Goal: Task Accomplishment & Management: Manage account settings

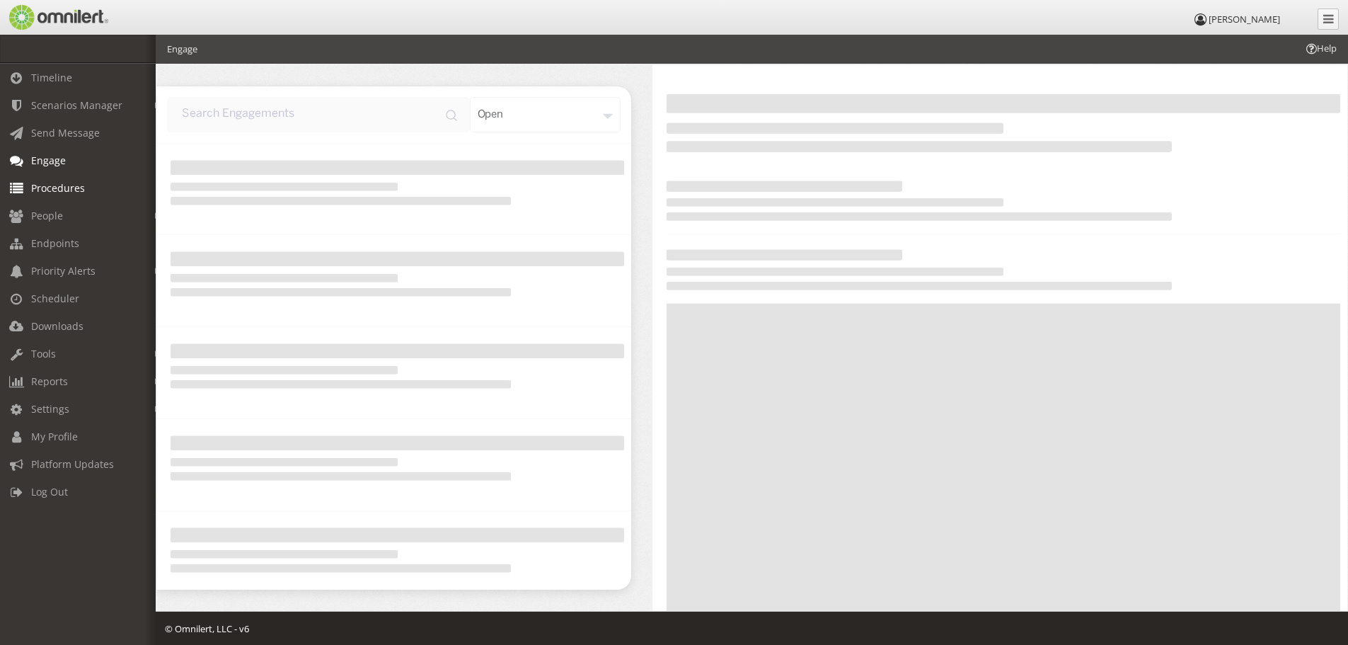
click at [66, 181] on span "Procedures" at bounding box center [58, 187] width 54 height 13
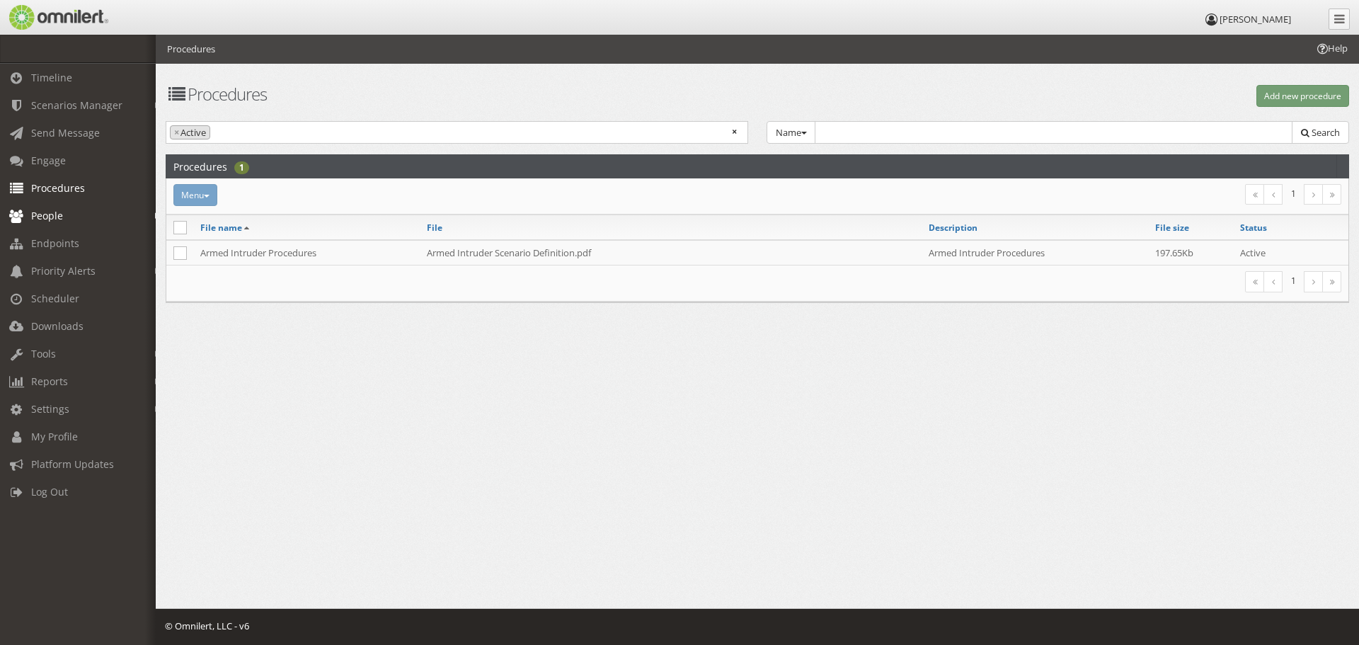
click at [51, 215] on span "People" at bounding box center [47, 215] width 32 height 13
click at [59, 265] on link "Groups" at bounding box center [84, 269] width 168 height 23
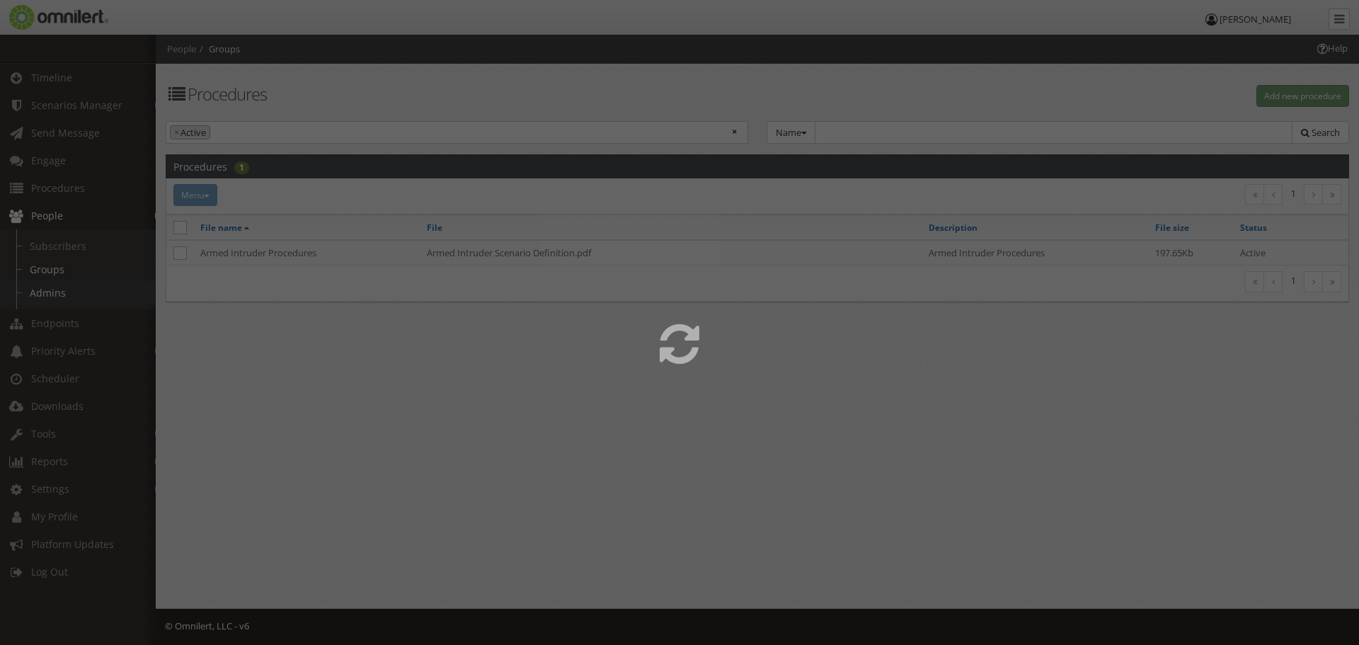
select select
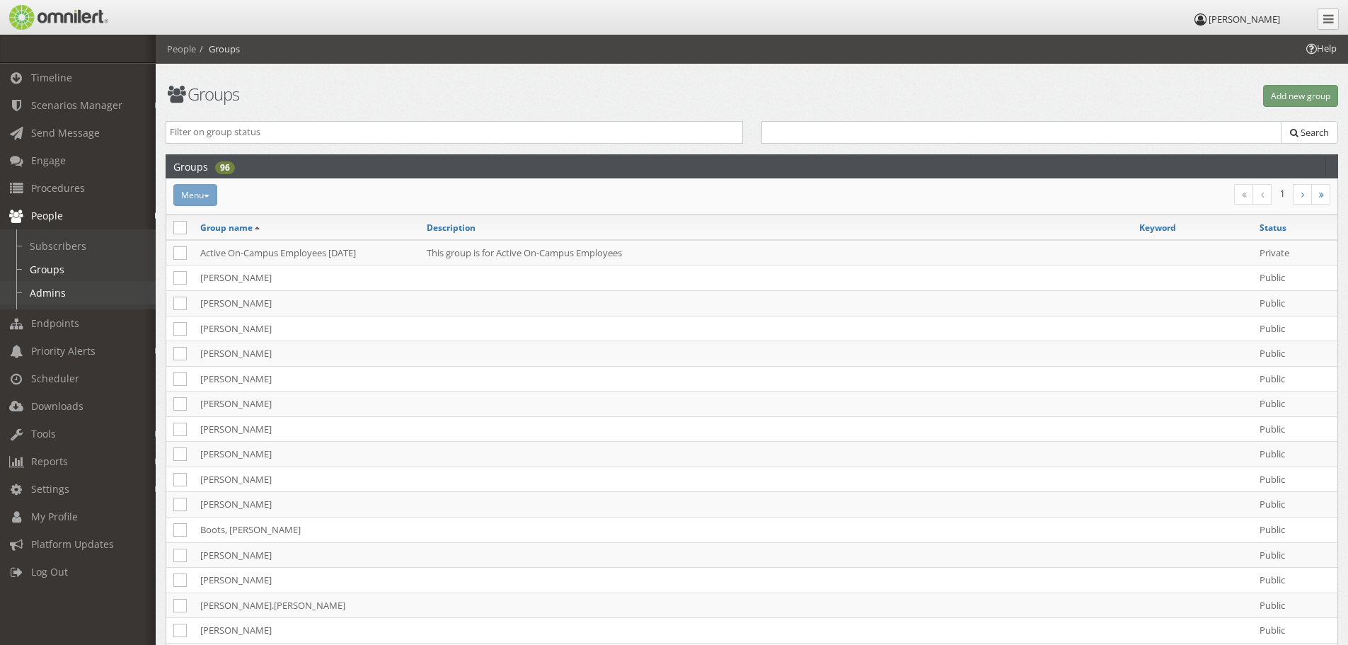
click at [54, 288] on link "Admins" at bounding box center [84, 292] width 168 height 23
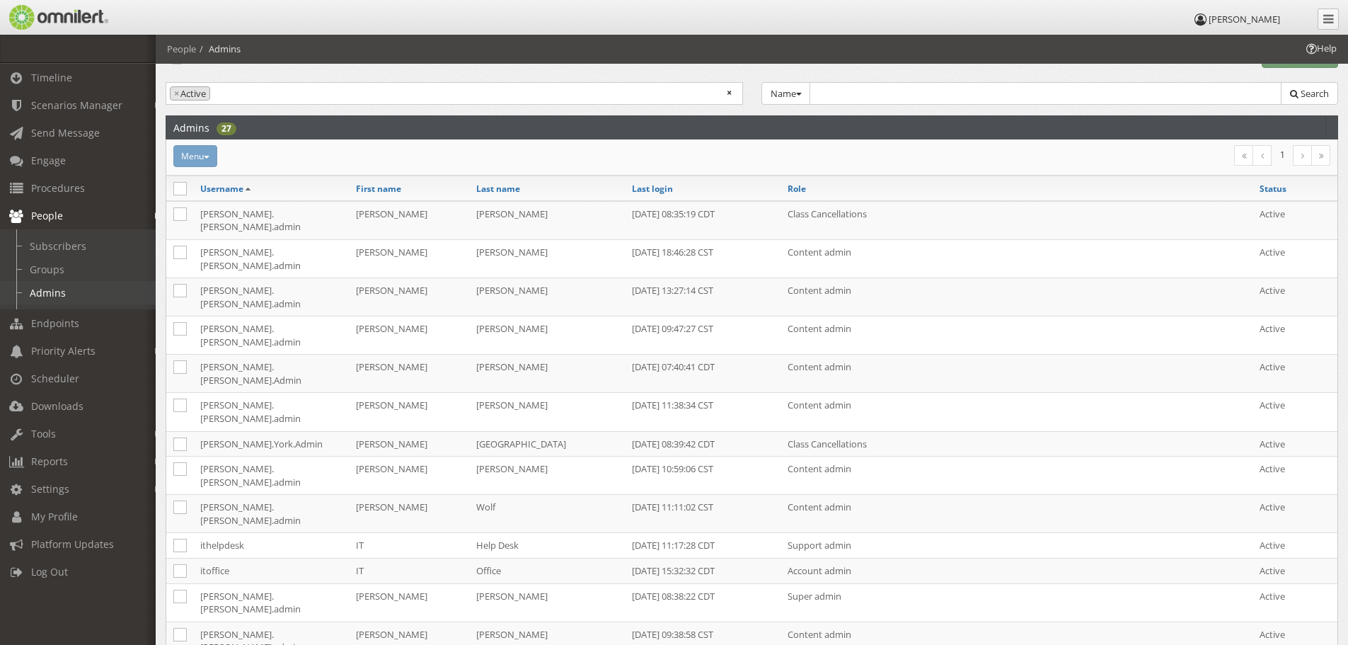
scroll to position [71, 0]
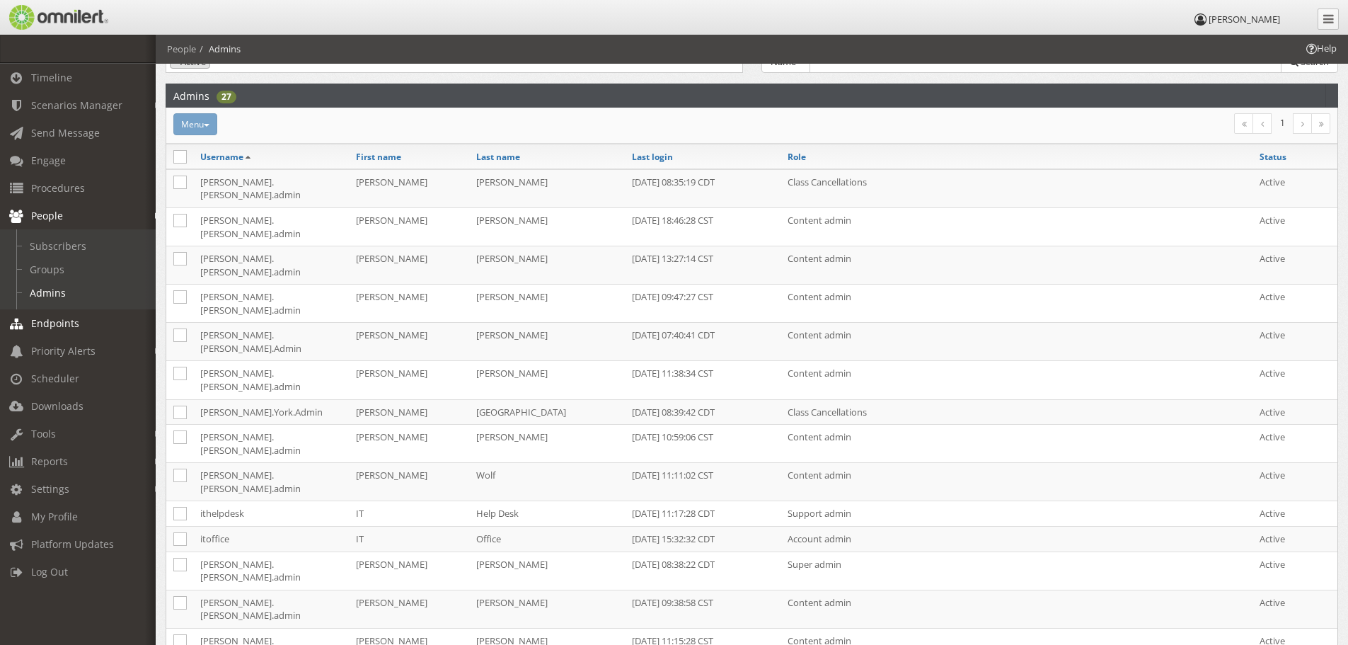
click at [43, 321] on span "Endpoints" at bounding box center [55, 322] width 48 height 13
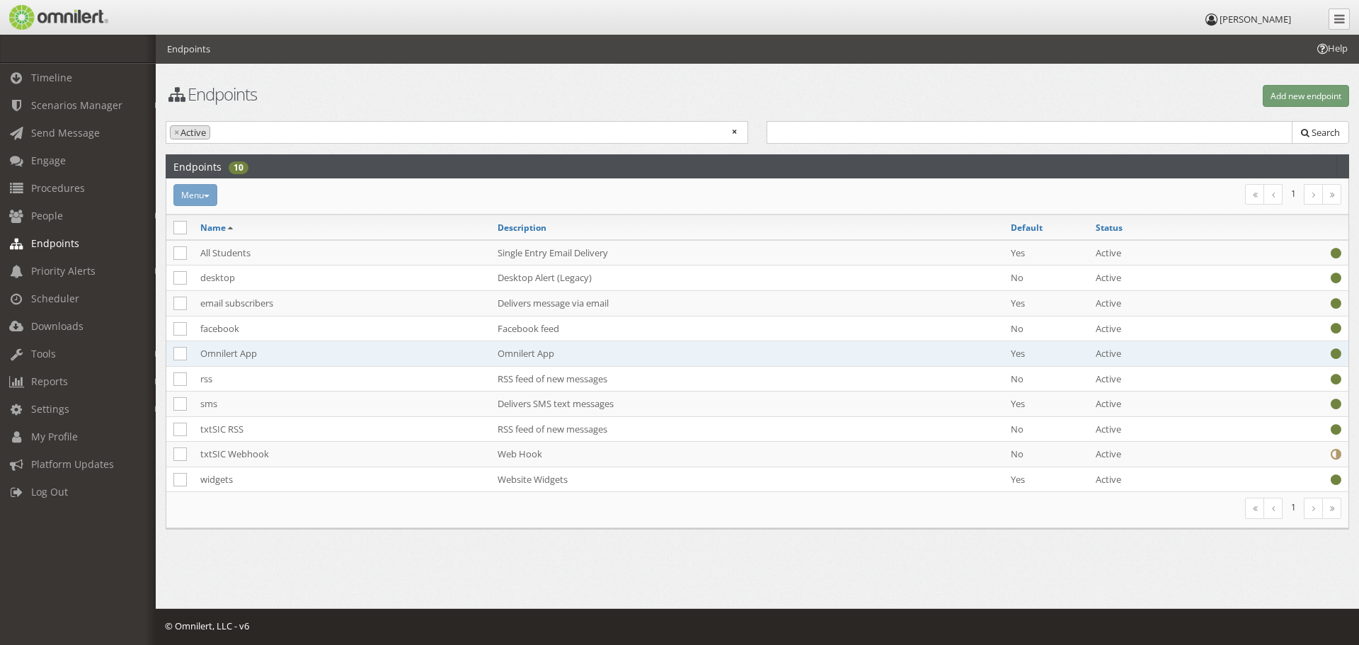
click at [220, 352] on td "Omnilert App" at bounding box center [341, 353] width 297 height 25
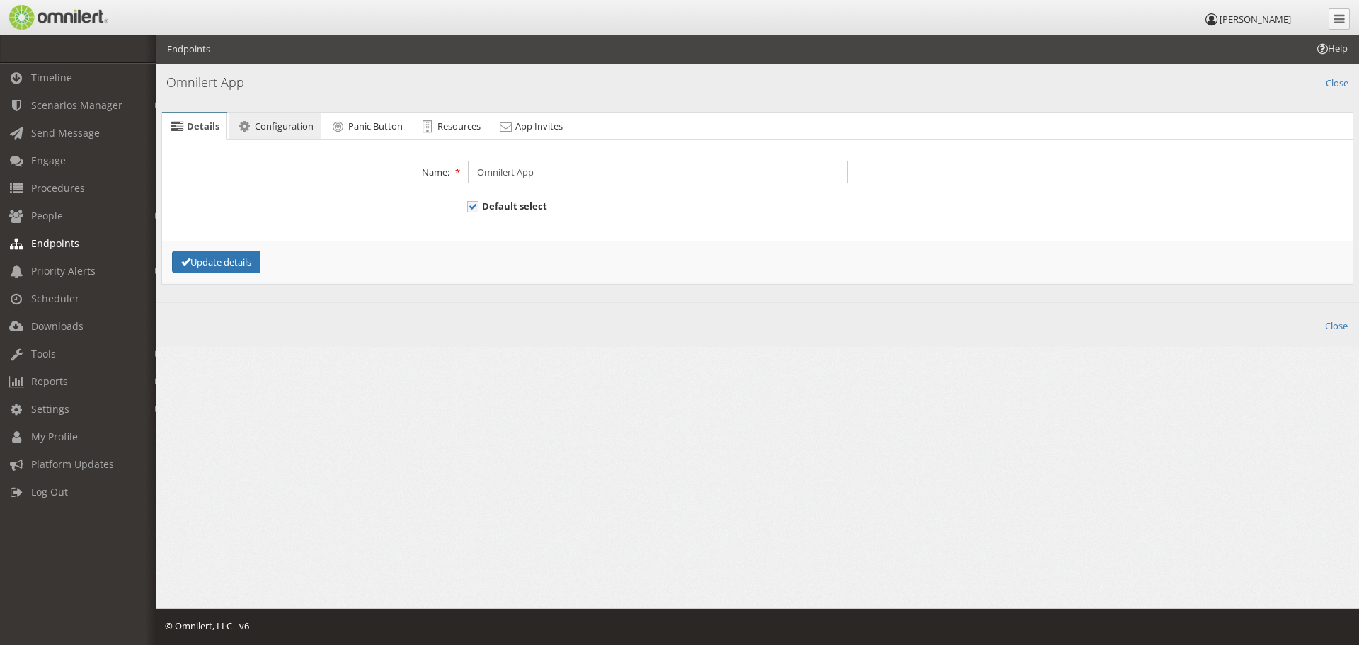
click at [259, 132] on link "Configuration" at bounding box center [275, 127] width 92 height 28
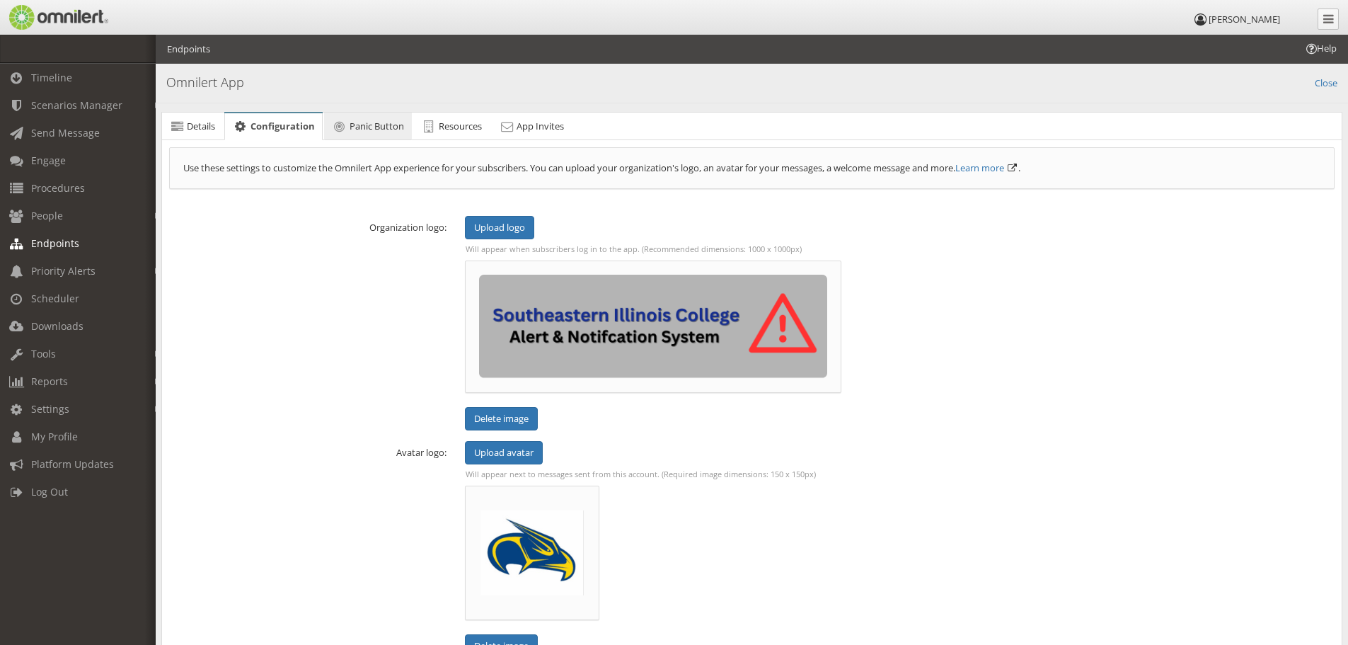
click at [366, 127] on span "Panic Button" at bounding box center [377, 126] width 54 height 13
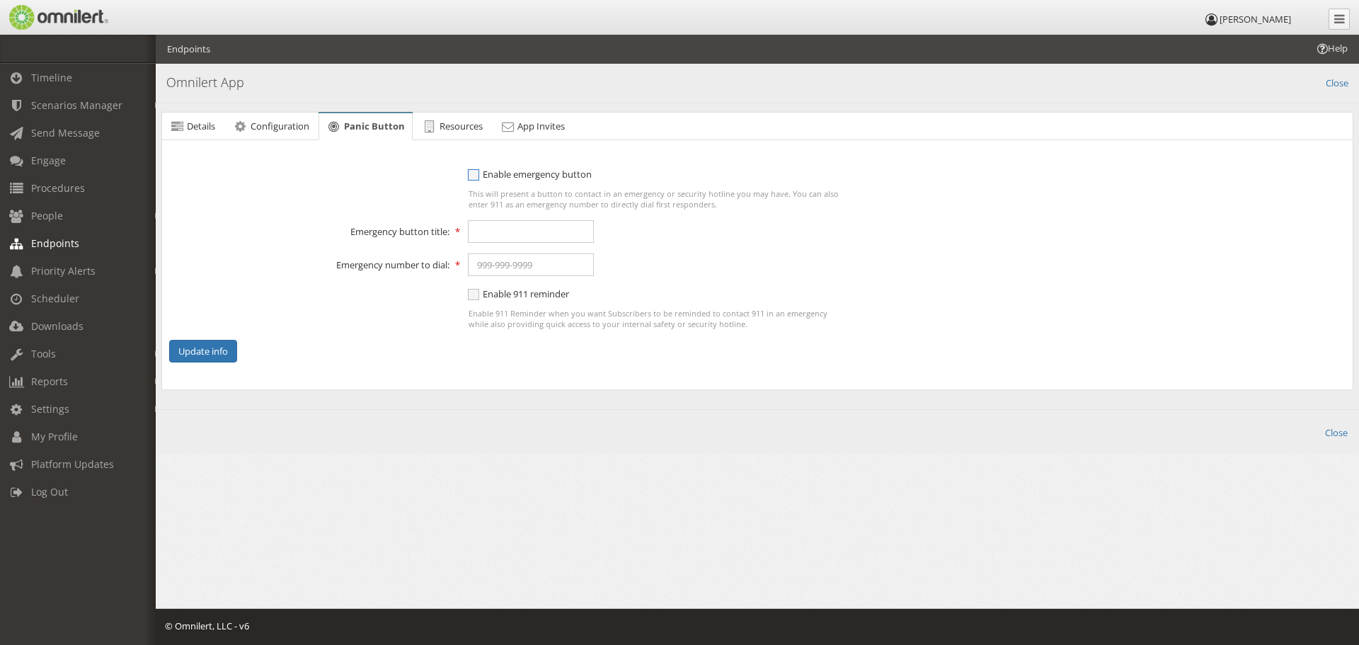
click at [551, 171] on span "Enable emergency button" at bounding box center [530, 174] width 124 height 13
click at [480, 171] on input "Enable emergency button" at bounding box center [474, 176] width 13 height 18
checkbox input "true"
click at [548, 223] on input "text" at bounding box center [531, 231] width 126 height 23
type input "Campus Security"
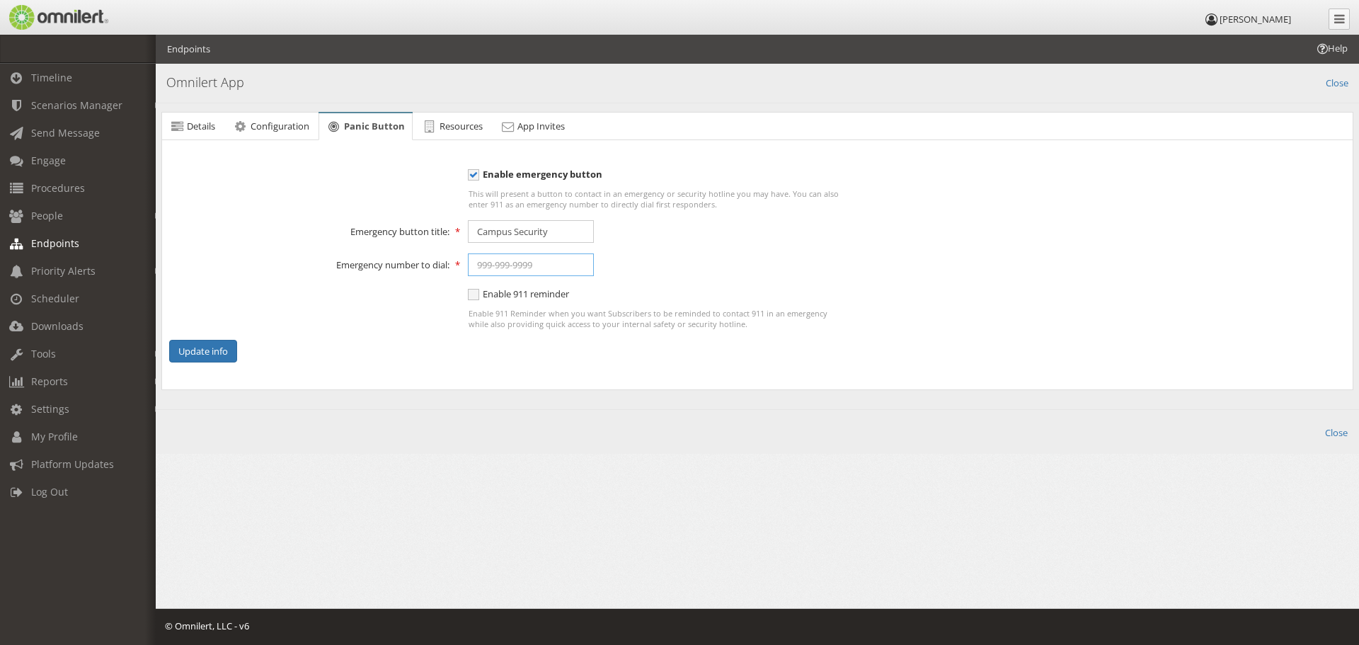
click at [541, 266] on input "text" at bounding box center [531, 264] width 126 height 23
type input "[PHONE_NUMBER], 2911"
click at [493, 299] on span "Enable 911 reminder" at bounding box center [518, 293] width 101 height 13
click at [480, 299] on input "Enable 911 reminder" at bounding box center [474, 296] width 13 height 18
checkbox input "true"
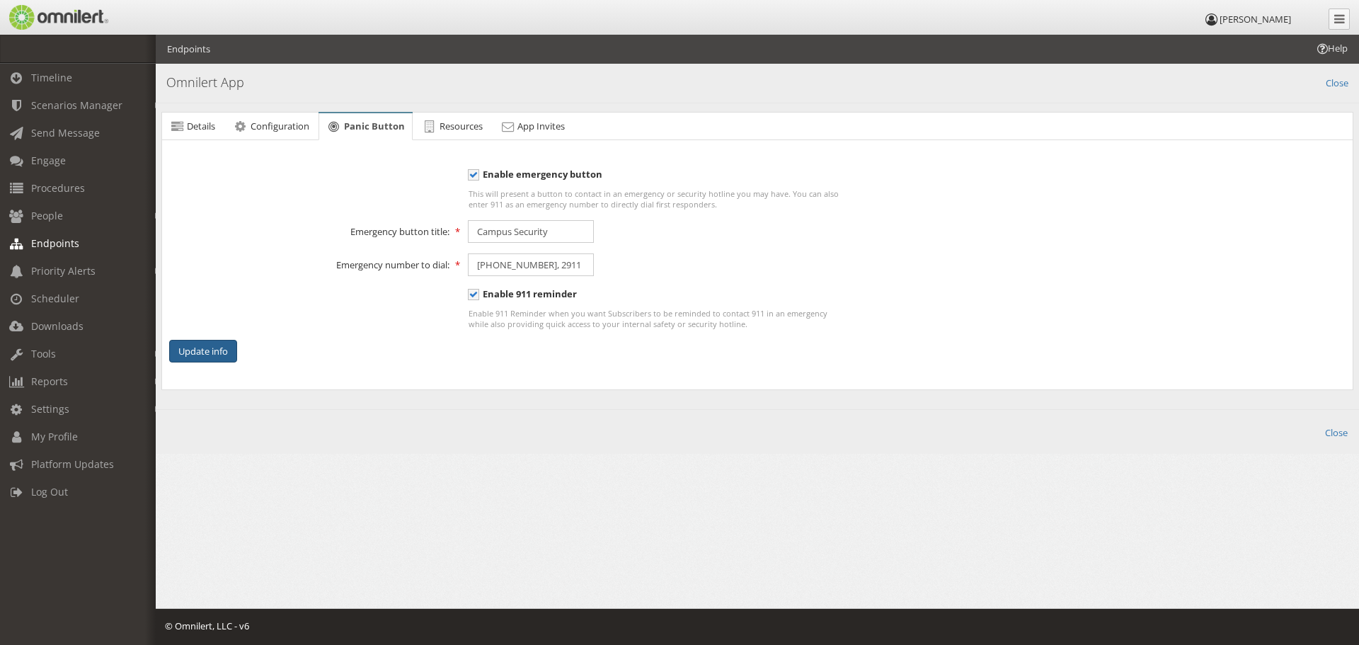
click at [213, 350] on button "Update info" at bounding box center [203, 351] width 68 height 23
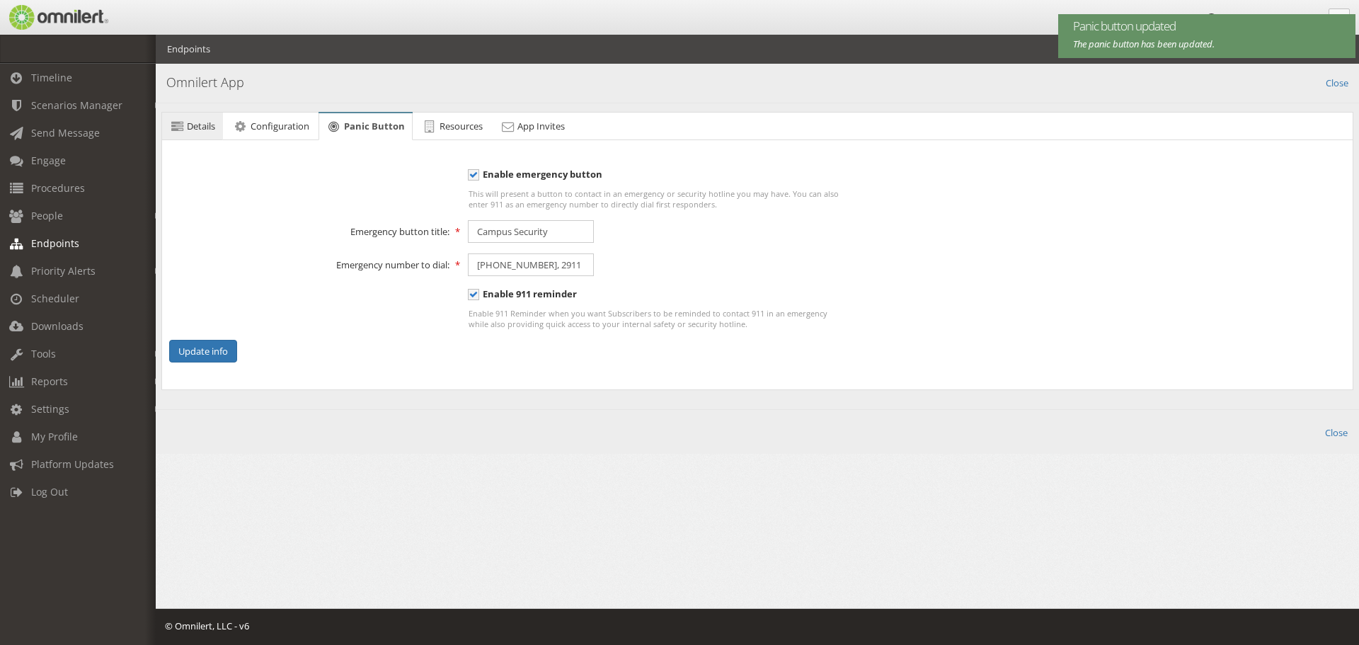
click at [219, 125] on link "Details" at bounding box center [192, 127] width 61 height 28
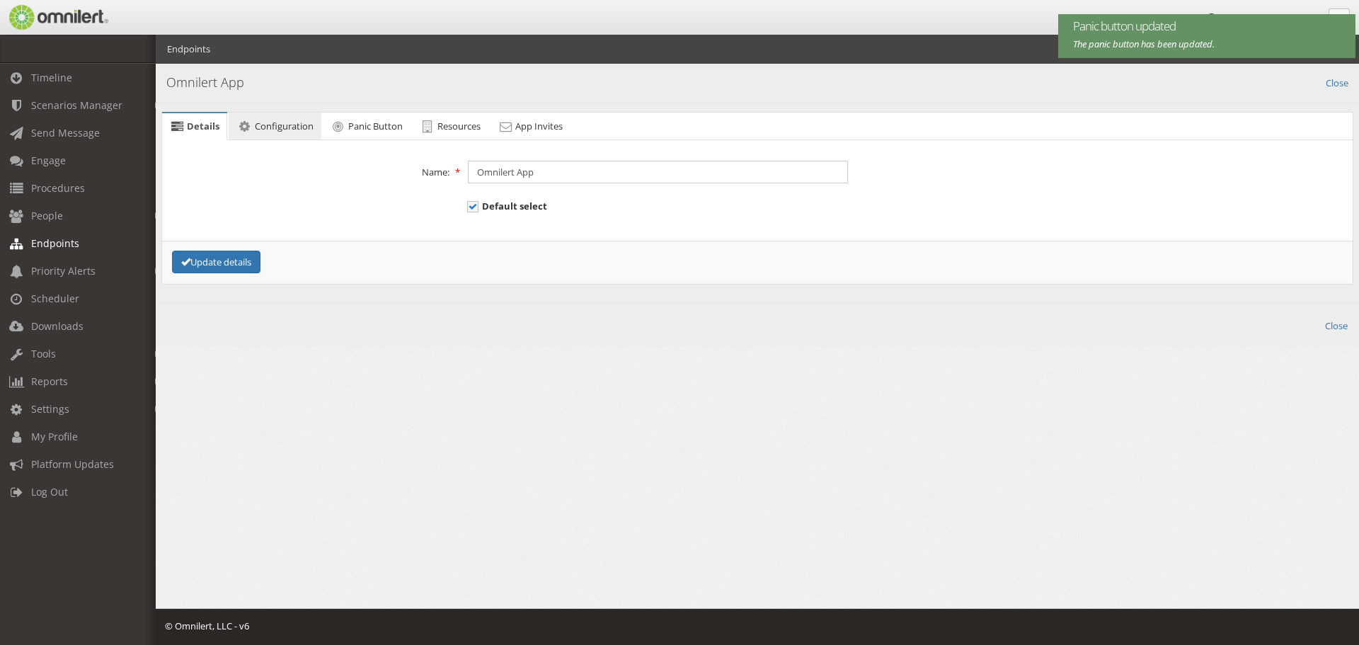
click at [272, 132] on link "Configuration" at bounding box center [275, 127] width 92 height 28
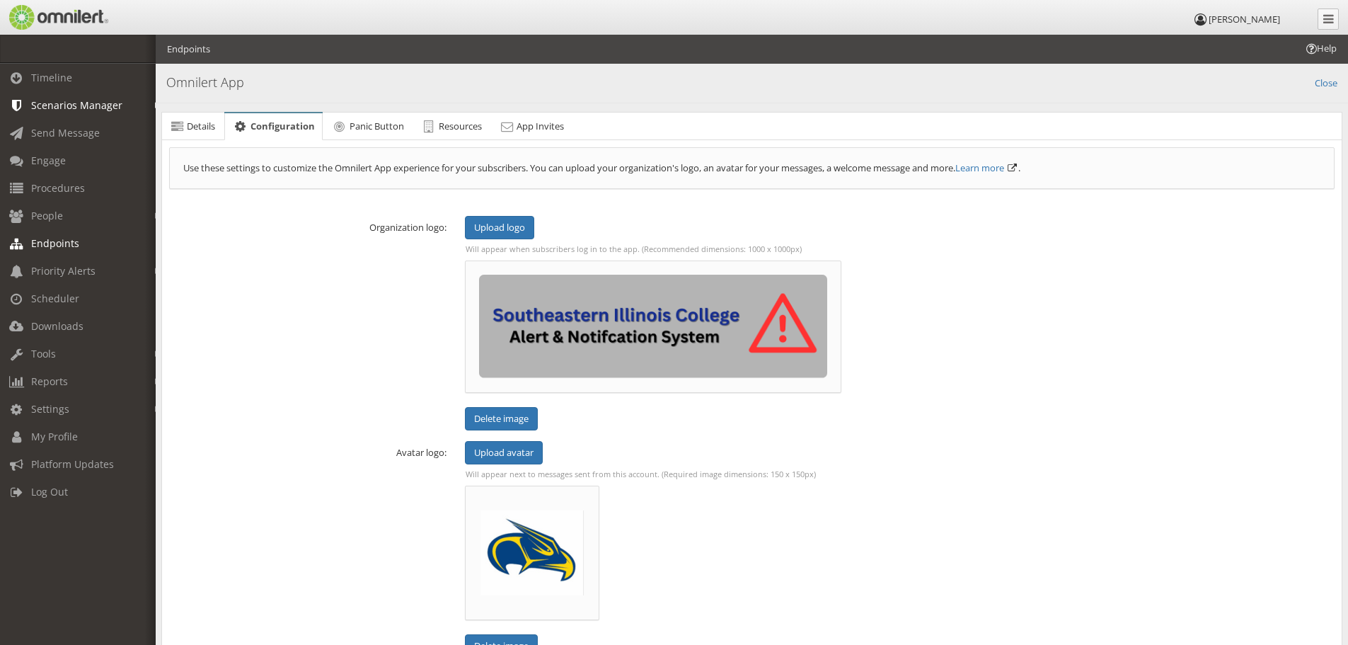
click at [38, 94] on link "Scenarios Manager" at bounding box center [84, 105] width 168 height 28
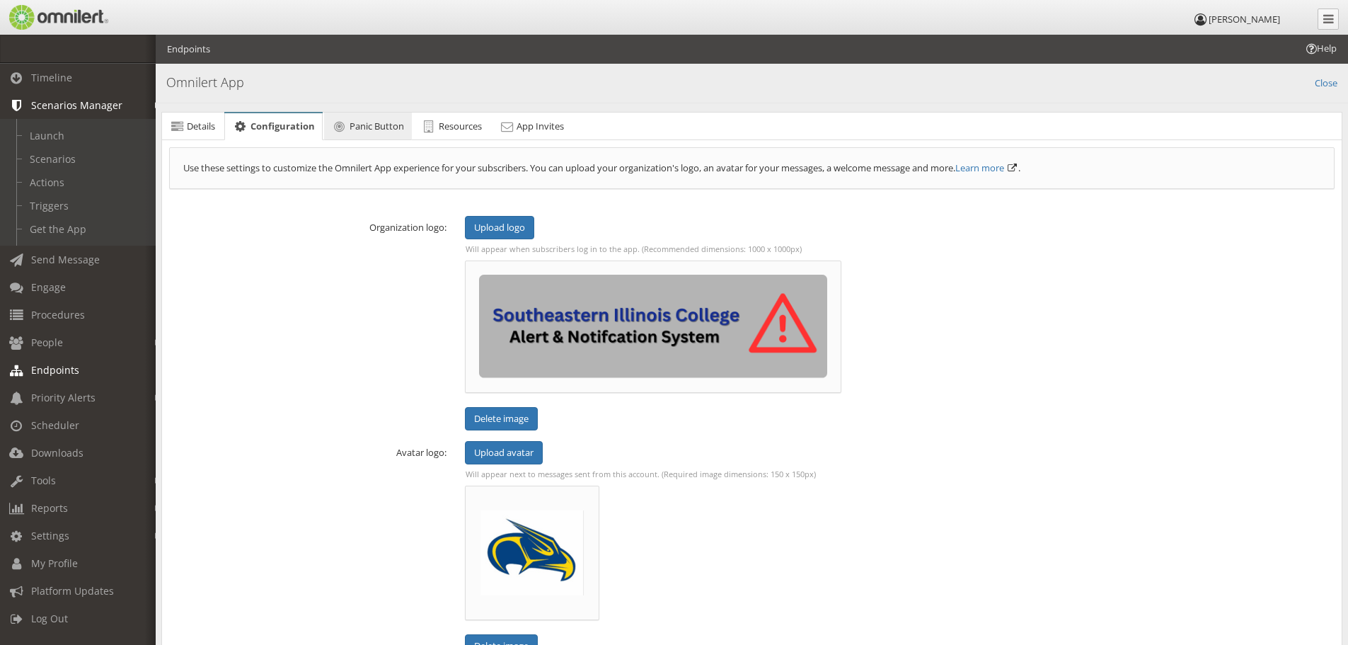
click at [369, 132] on link "Panic Button" at bounding box center [368, 127] width 88 height 28
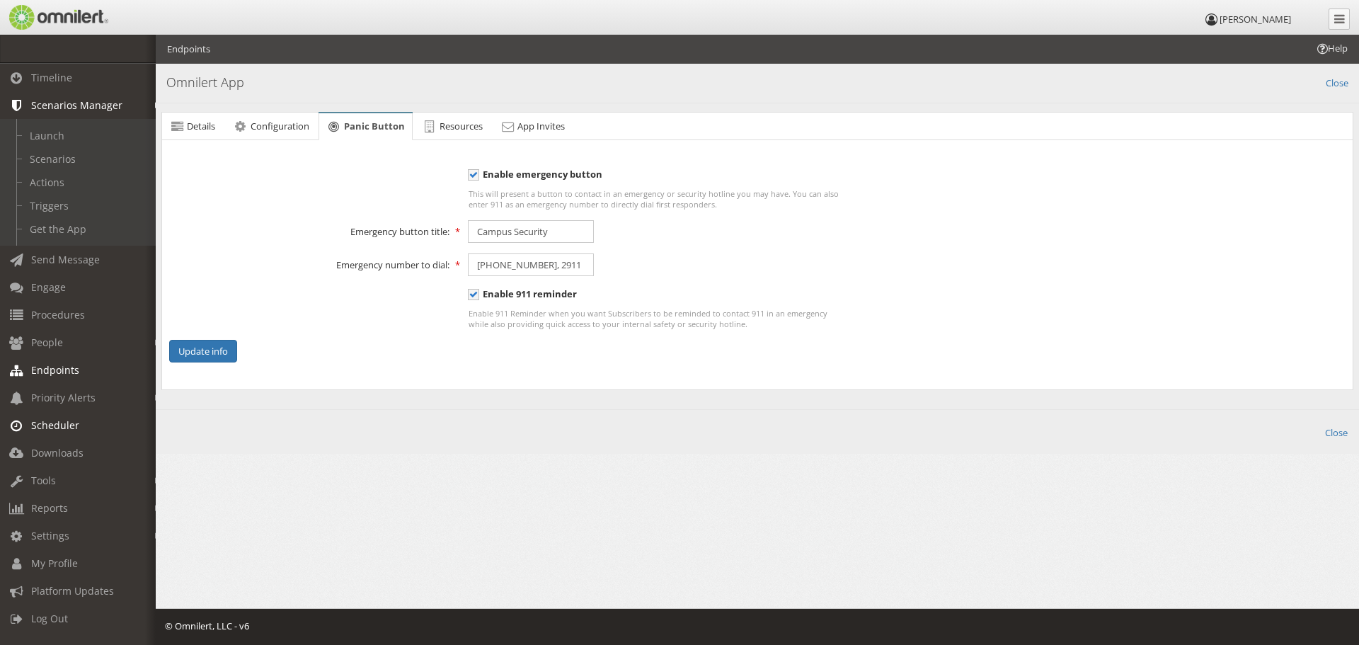
click at [76, 430] on span "Scheduler" at bounding box center [55, 424] width 48 height 13
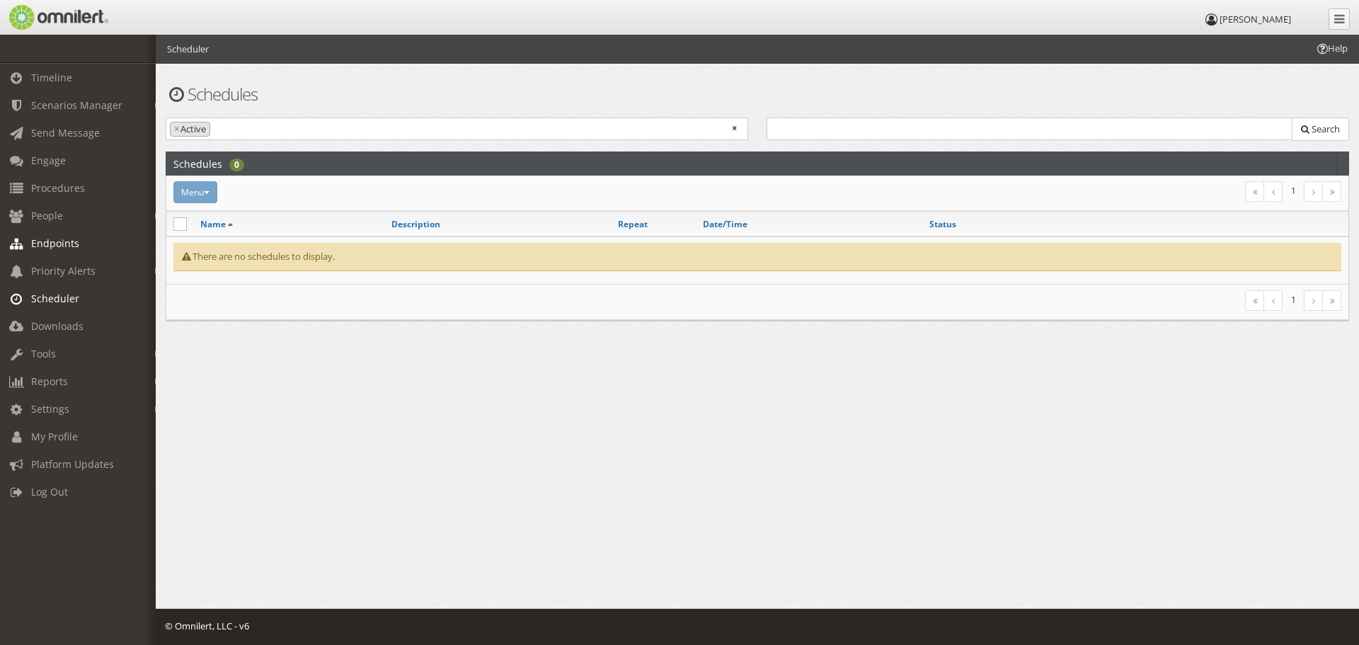
click at [55, 243] on span "Endpoints" at bounding box center [55, 242] width 48 height 13
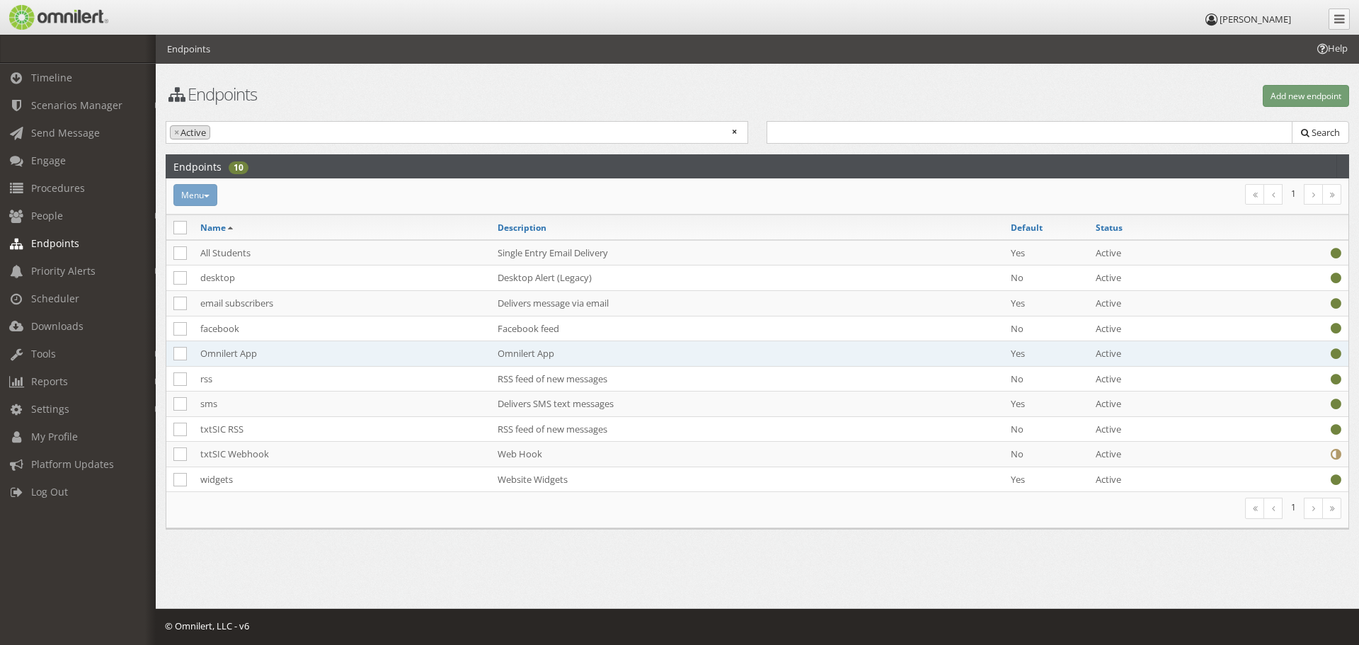
click at [239, 350] on td "Omnilert App" at bounding box center [341, 353] width 297 height 25
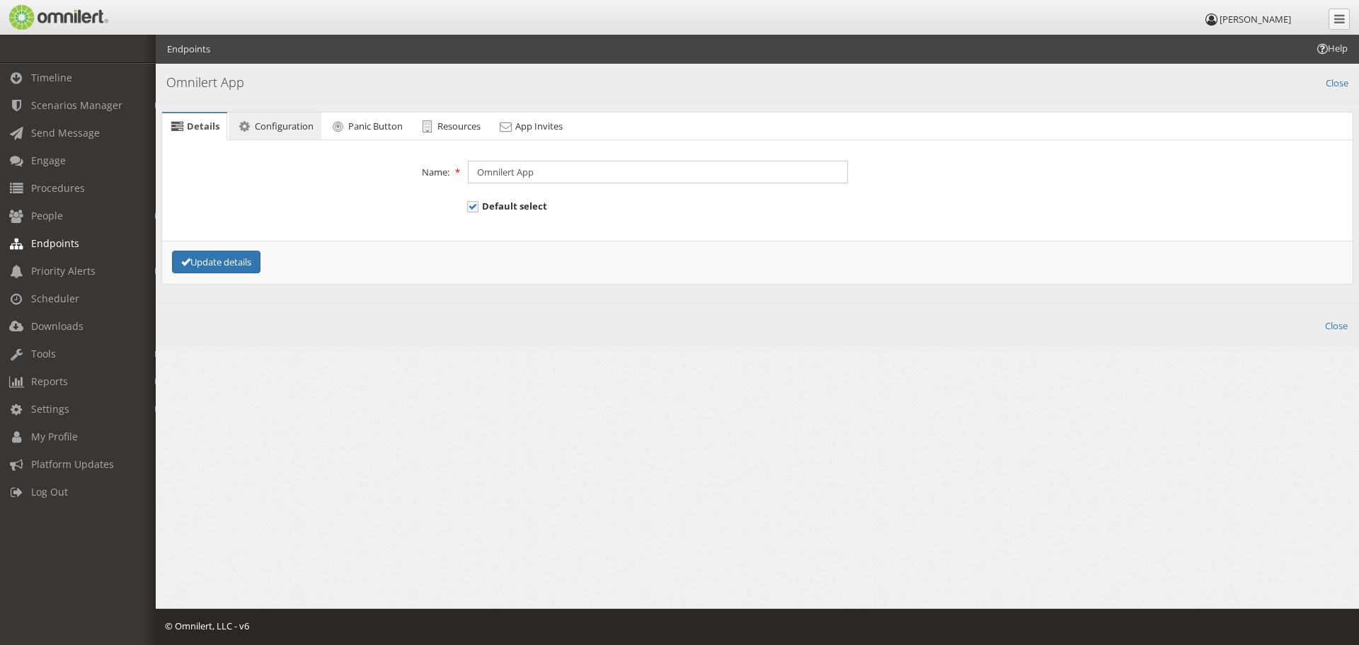
click at [276, 130] on span "Configuration" at bounding box center [284, 126] width 59 height 13
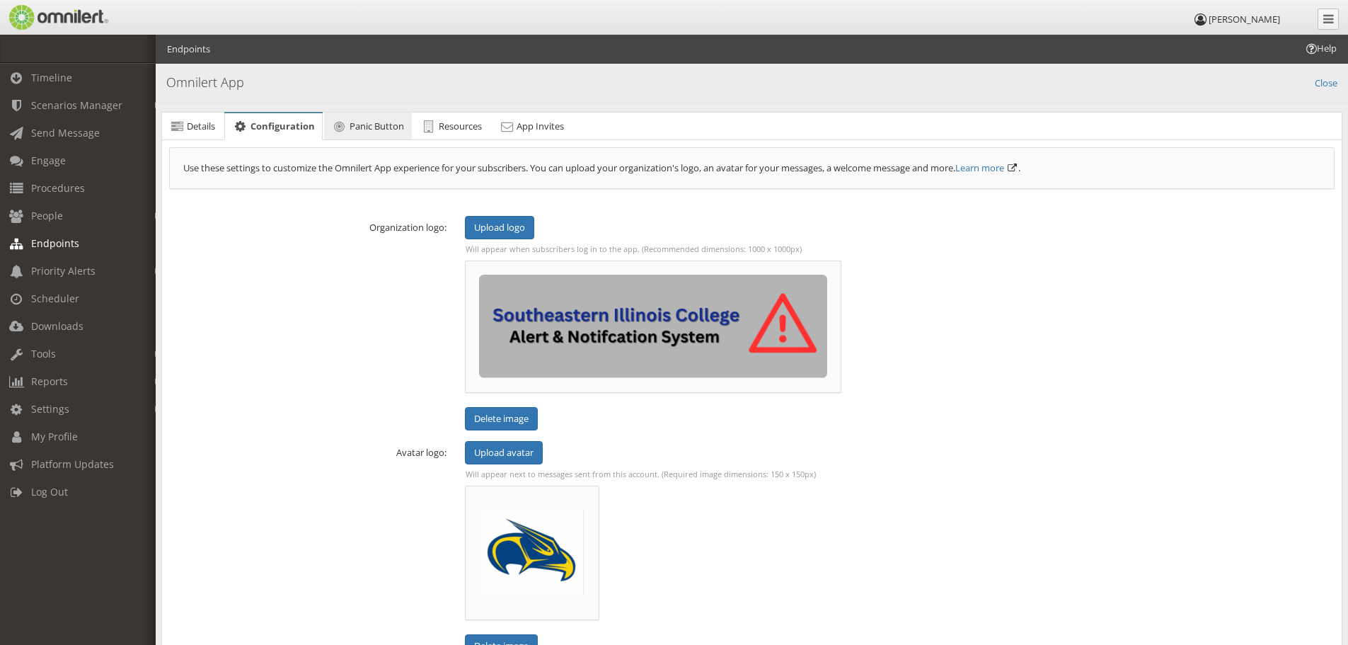
click at [347, 132] on link "Panic Button" at bounding box center [368, 127] width 88 height 28
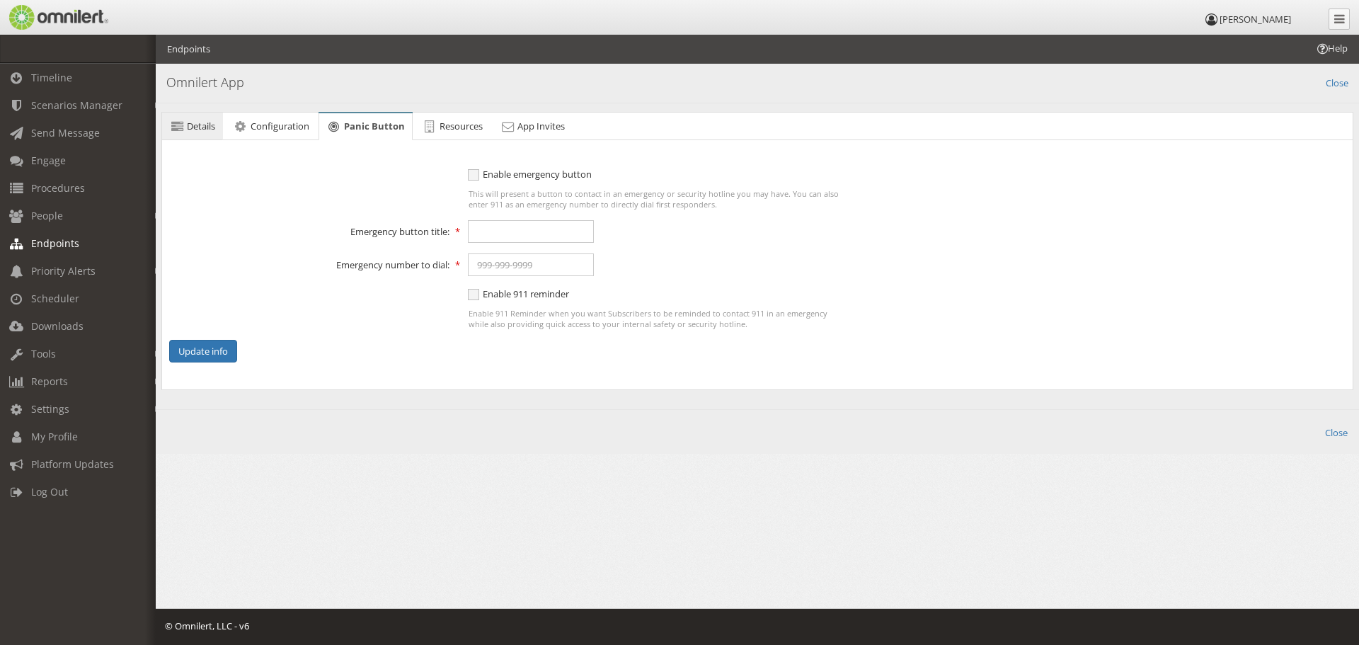
click at [174, 122] on icon at bounding box center [177, 126] width 16 height 9
